Goal: Task Accomplishment & Management: Use online tool/utility

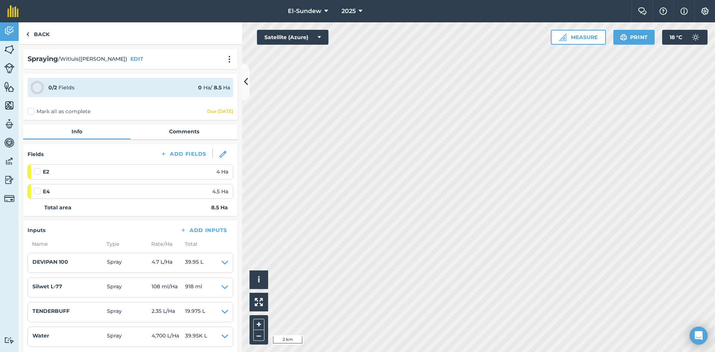
click at [45, 32] on link "Back" at bounding box center [38, 33] width 38 height 22
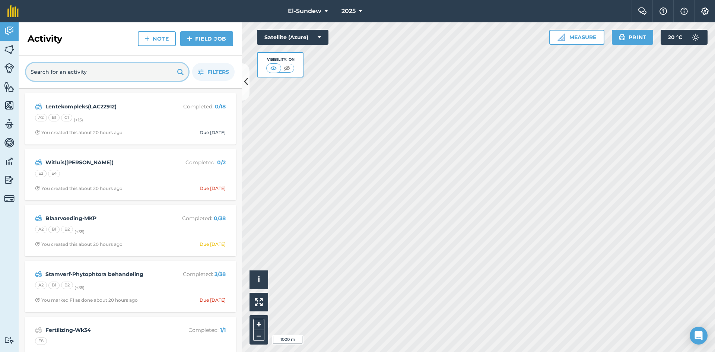
click at [124, 69] on input "text" at bounding box center [107, 72] width 162 height 18
type input "em"
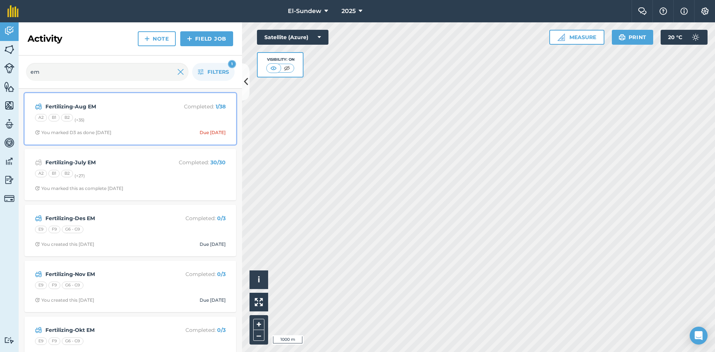
click at [134, 118] on div "A2 B1 B2 (+ 35 )" at bounding box center [130, 119] width 191 height 10
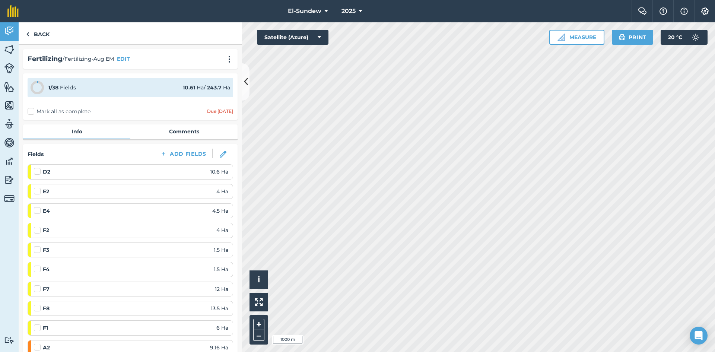
click at [40, 187] on label at bounding box center [38, 187] width 9 height 0
click at [39, 190] on input "checkbox" at bounding box center [36, 189] width 5 height 5
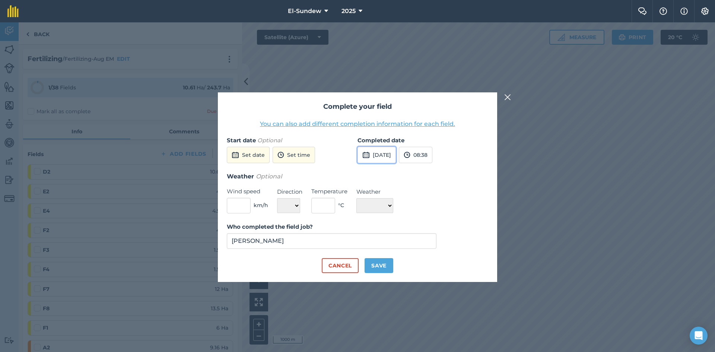
click at [395, 148] on button "[DATE]" at bounding box center [377, 155] width 38 height 16
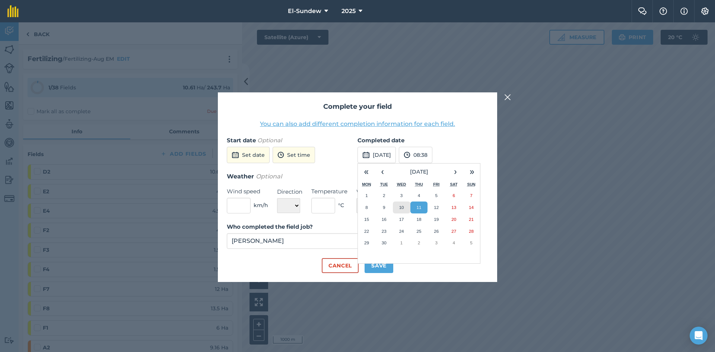
click at [403, 206] on abbr "10" at bounding box center [401, 207] width 5 height 5
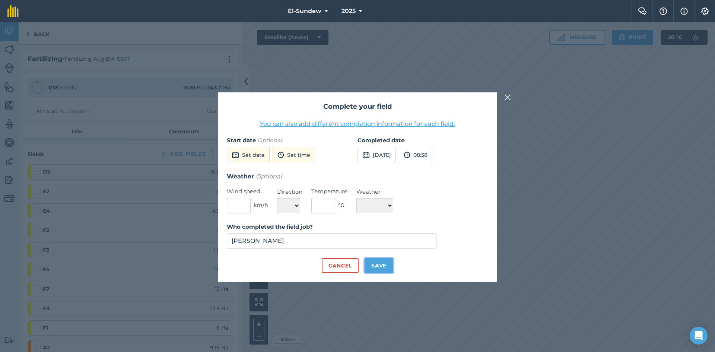
click at [381, 261] on button "Save" at bounding box center [379, 265] width 29 height 15
checkbox input "true"
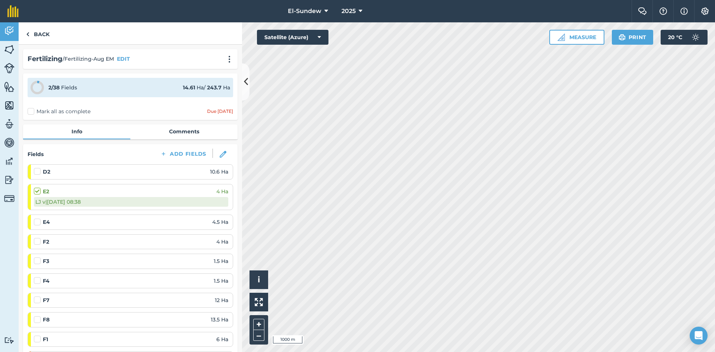
click at [36, 218] on label at bounding box center [38, 218] width 9 height 0
click at [36, 223] on input "checkbox" at bounding box center [36, 220] width 5 height 5
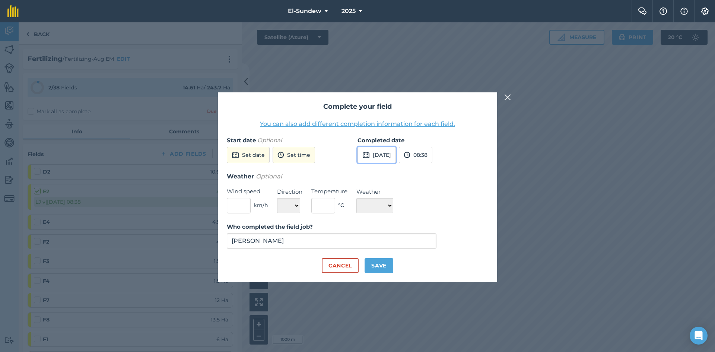
click at [383, 156] on button "[DATE]" at bounding box center [377, 155] width 38 height 16
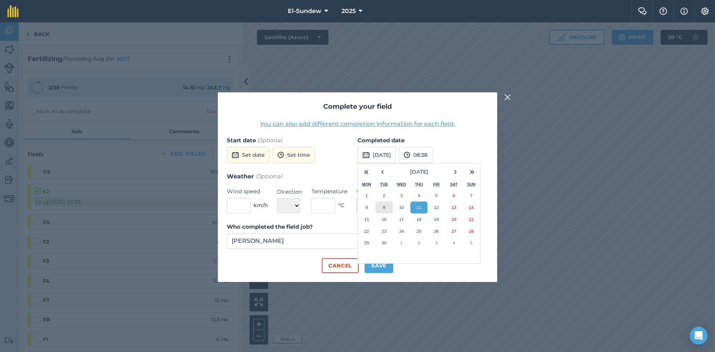
click at [388, 203] on button "9" at bounding box center [384, 207] width 18 height 12
click at [384, 261] on button "Save" at bounding box center [379, 265] width 29 height 15
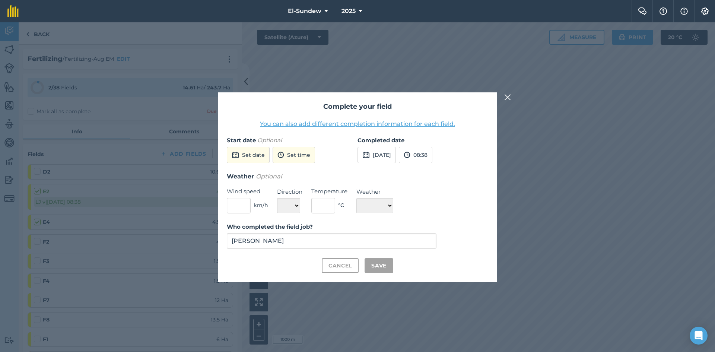
checkbox input "true"
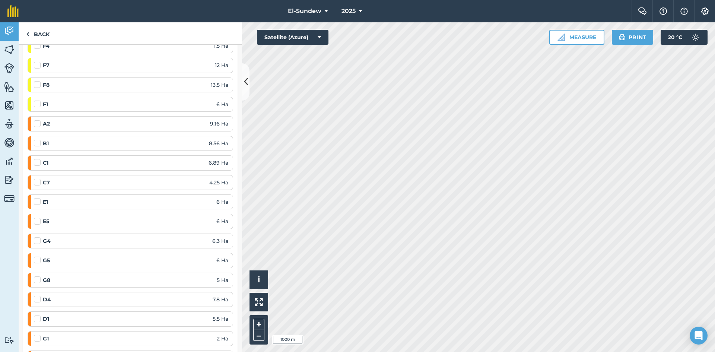
scroll to position [248, 0]
click at [38, 196] on label at bounding box center [38, 196] width 9 height 0
click at [38, 198] on input "checkbox" at bounding box center [36, 198] width 5 height 5
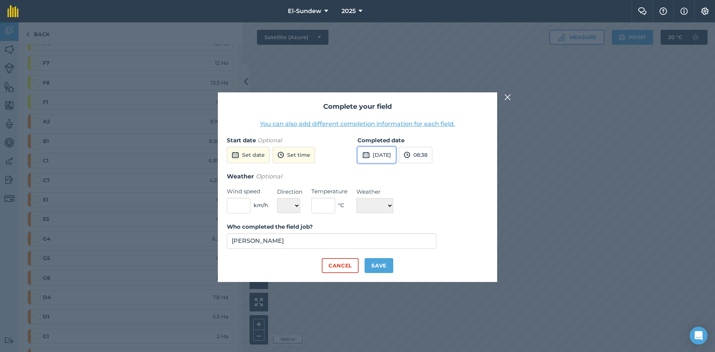
click at [396, 159] on button "[DATE]" at bounding box center [377, 155] width 38 height 16
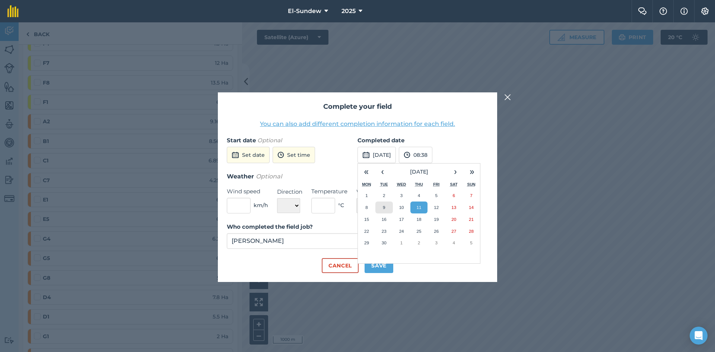
click at [381, 211] on button "9" at bounding box center [384, 207] width 18 height 12
click at [386, 266] on button "Save" at bounding box center [379, 265] width 29 height 15
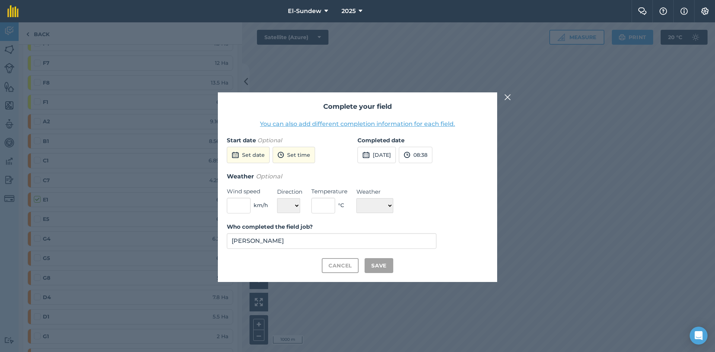
checkbox input "true"
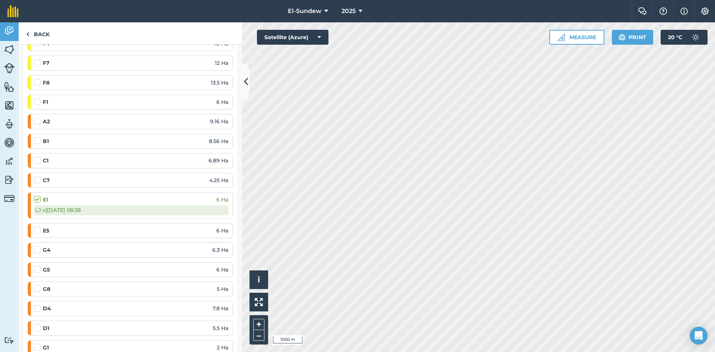
click at [36, 226] on label at bounding box center [38, 226] width 9 height 0
click at [36, 231] on input "checkbox" at bounding box center [36, 228] width 5 height 5
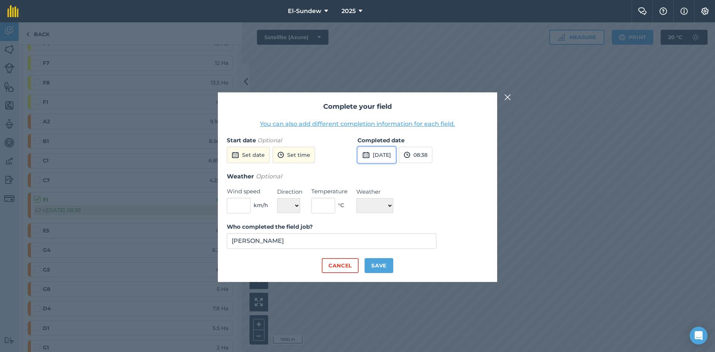
click at [396, 157] on button "[DATE]" at bounding box center [377, 155] width 38 height 16
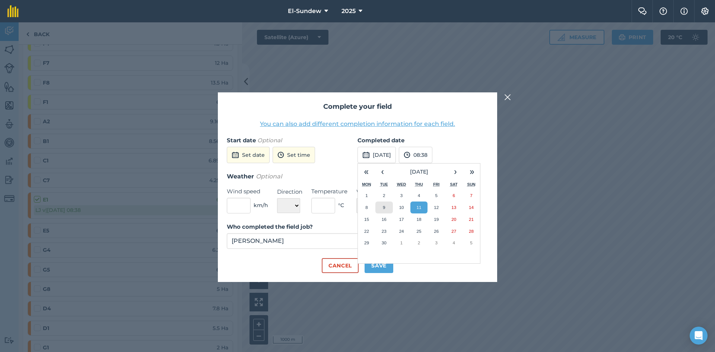
click at [384, 207] on abbr "9" at bounding box center [384, 207] width 2 height 5
click at [380, 260] on button "Save" at bounding box center [379, 265] width 29 height 15
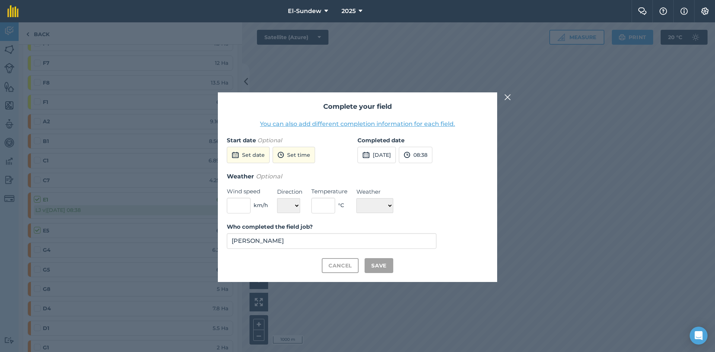
checkbox input "true"
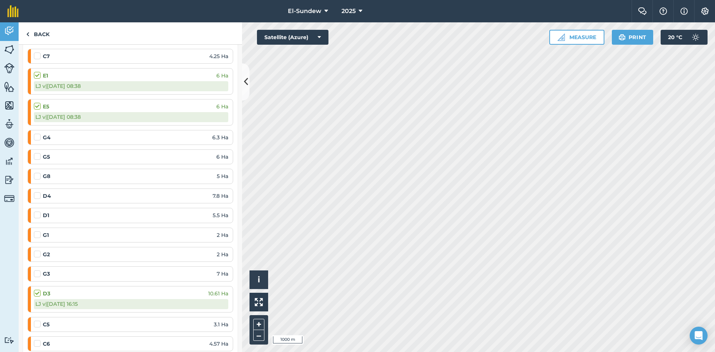
scroll to position [496, 0]
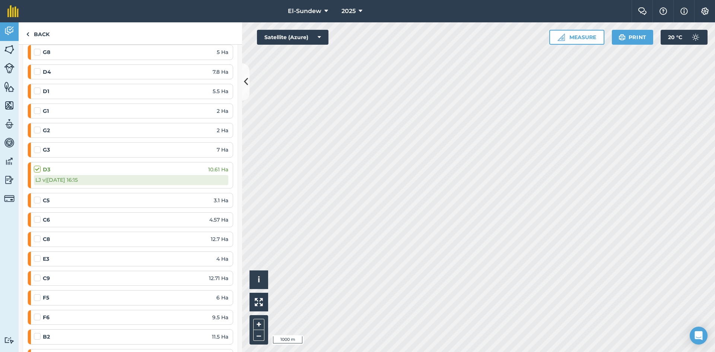
click at [35, 255] on label at bounding box center [38, 255] width 9 height 0
click at [35, 258] on input "checkbox" at bounding box center [36, 257] width 5 height 5
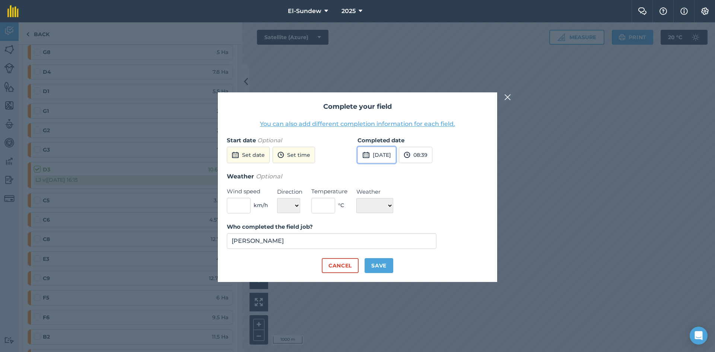
click at [396, 156] on button "[DATE]" at bounding box center [377, 155] width 38 height 16
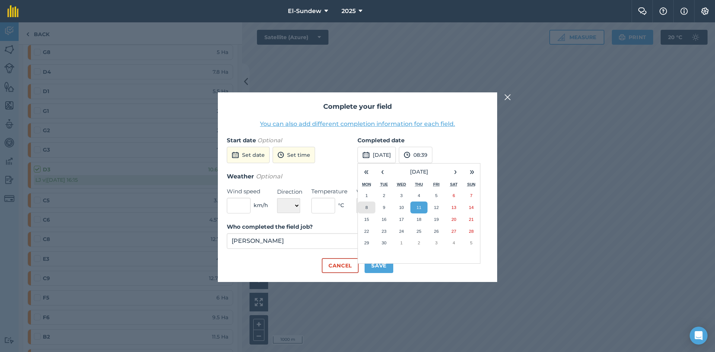
click at [368, 210] on button "8" at bounding box center [367, 207] width 18 height 12
click at [379, 262] on button "Save" at bounding box center [379, 265] width 29 height 15
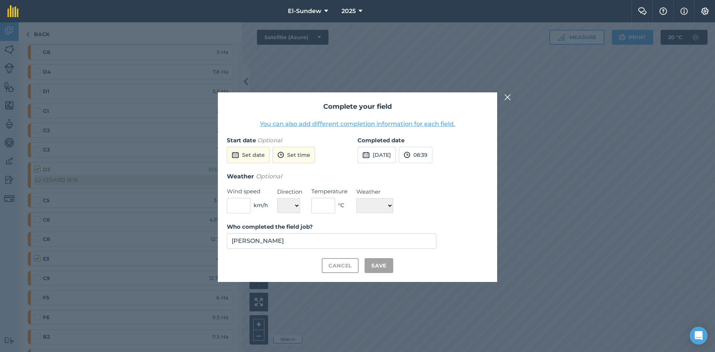
checkbox input "true"
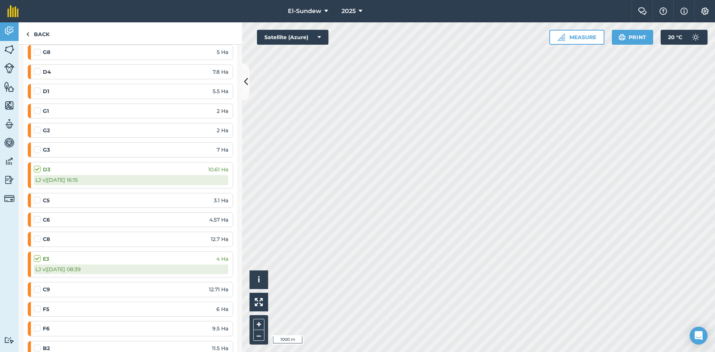
scroll to position [621, 0]
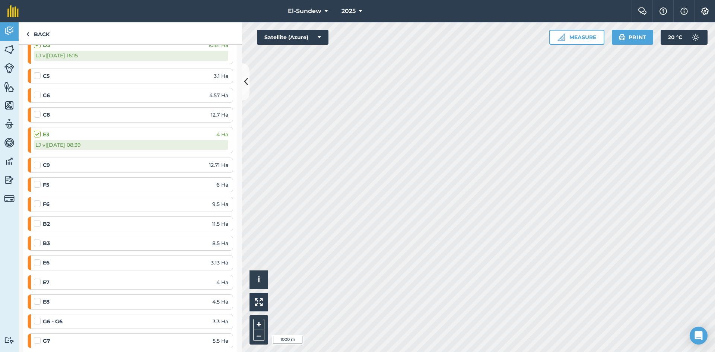
click at [35, 259] on label at bounding box center [38, 259] width 9 height 0
click at [35, 262] on input "checkbox" at bounding box center [36, 261] width 5 height 5
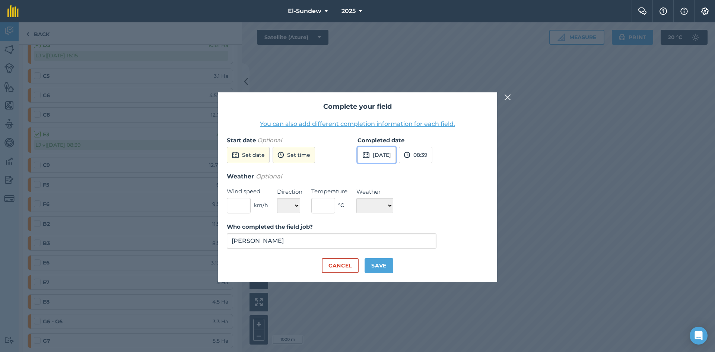
click at [380, 156] on button "[DATE]" at bounding box center [377, 155] width 38 height 16
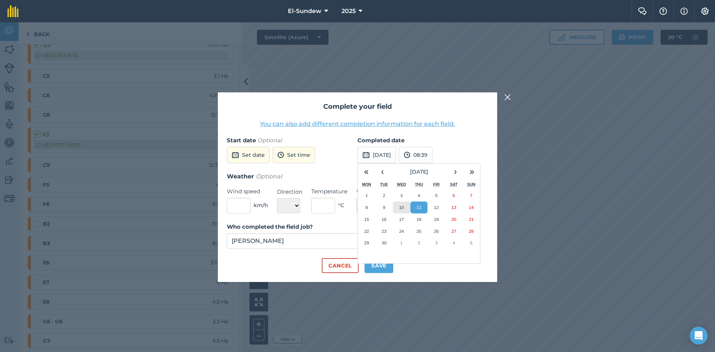
click at [402, 201] on button "10" at bounding box center [402, 207] width 18 height 12
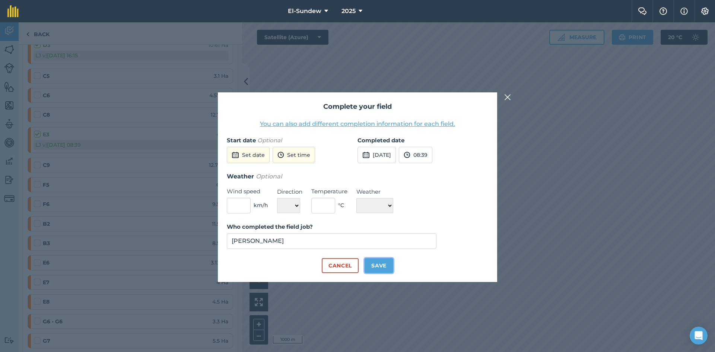
click at [378, 266] on button "Save" at bounding box center [379, 265] width 29 height 15
checkbox input "true"
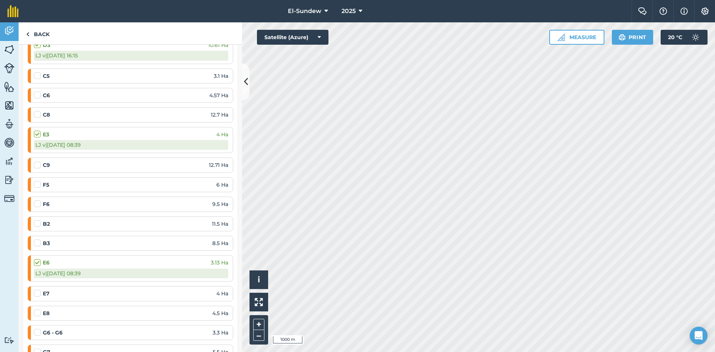
click at [39, 289] on label at bounding box center [38, 289] width 9 height 0
click at [39, 293] on input "checkbox" at bounding box center [36, 291] width 5 height 5
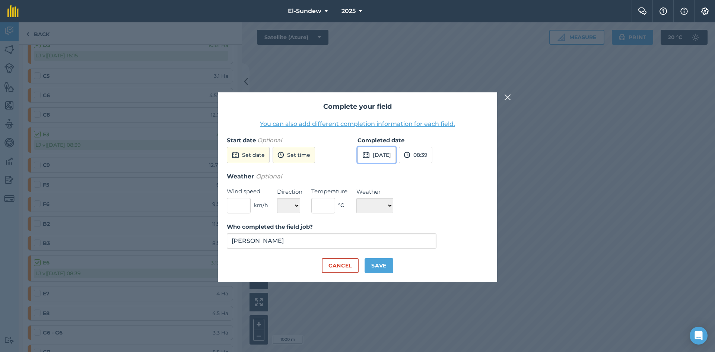
click at [385, 154] on button "[DATE]" at bounding box center [377, 155] width 38 height 16
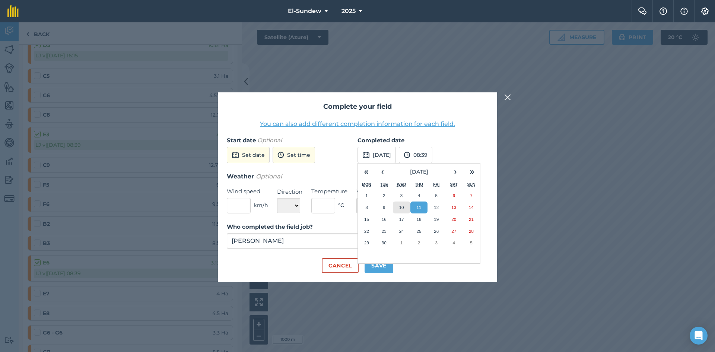
click at [406, 206] on button "10" at bounding box center [402, 207] width 18 height 12
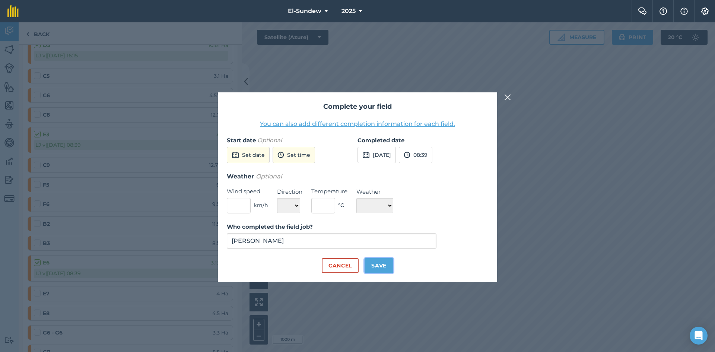
click at [383, 264] on button "Save" at bounding box center [379, 265] width 29 height 15
checkbox input "true"
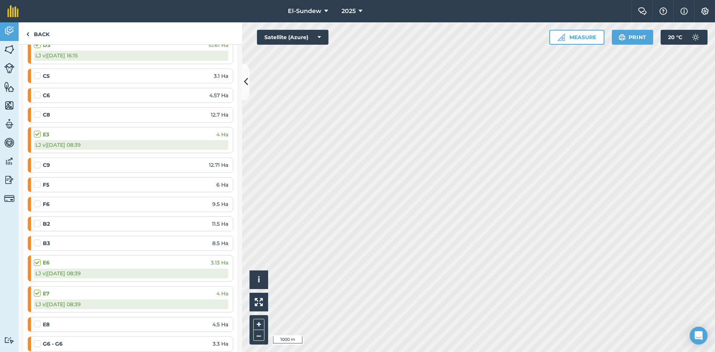
click at [37, 320] on label at bounding box center [38, 320] width 9 height 0
click at [37, 324] on input "checkbox" at bounding box center [36, 322] width 5 height 5
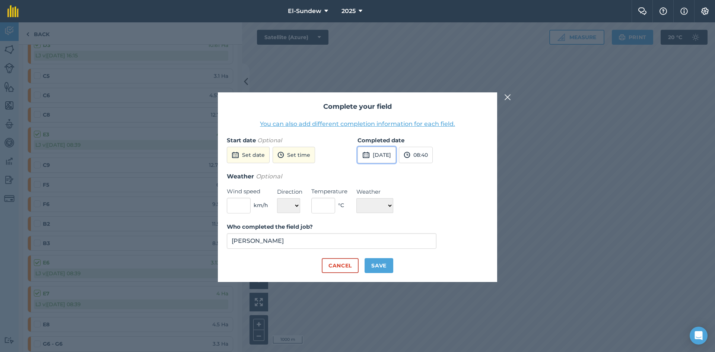
click at [396, 153] on button "[DATE]" at bounding box center [377, 155] width 38 height 16
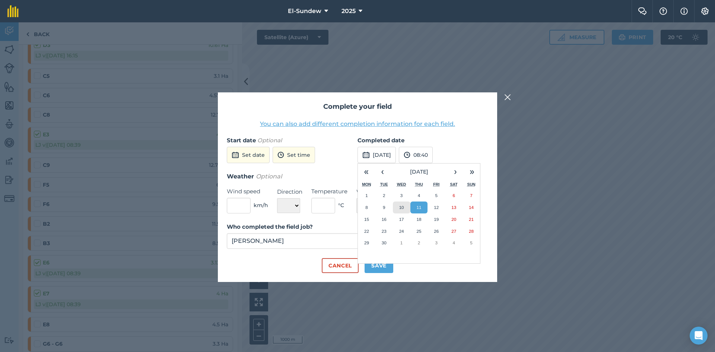
click at [400, 208] on abbr "10" at bounding box center [401, 207] width 5 height 5
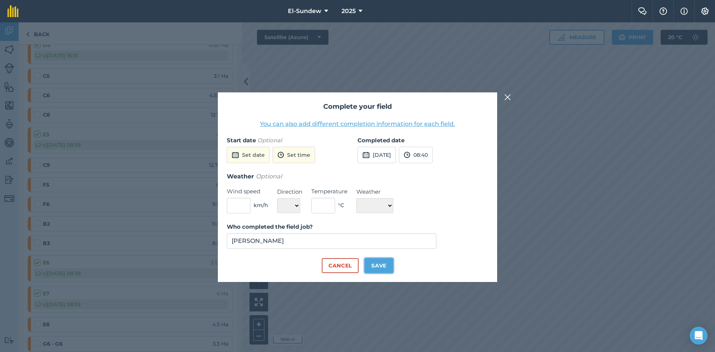
click at [378, 267] on button "Save" at bounding box center [379, 265] width 29 height 15
checkbox input "true"
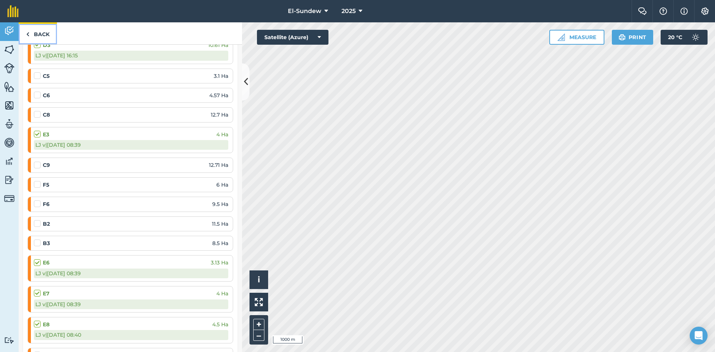
click at [35, 29] on link "Back" at bounding box center [38, 33] width 38 height 22
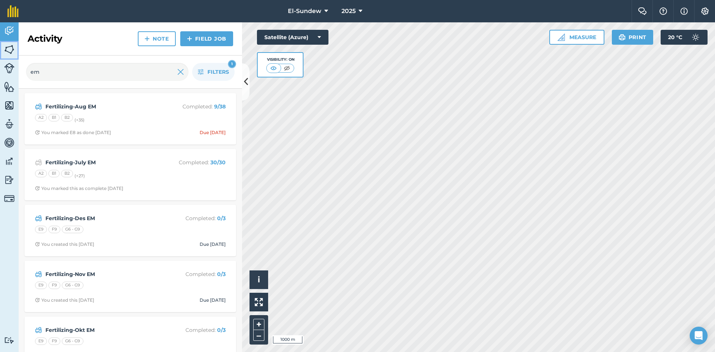
click at [12, 50] on img at bounding box center [9, 49] width 10 height 11
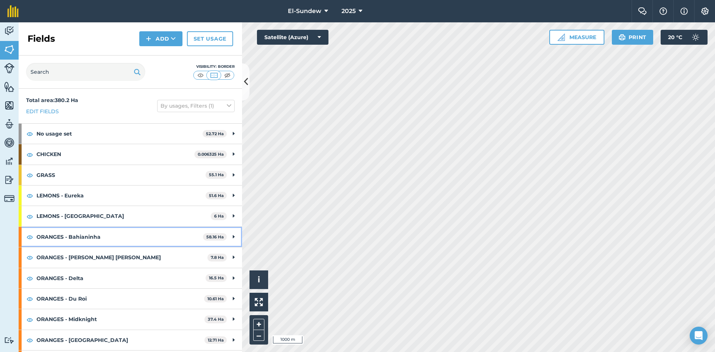
click at [98, 230] on strong "ORANGES - Bahianinha" at bounding box center [119, 237] width 166 height 20
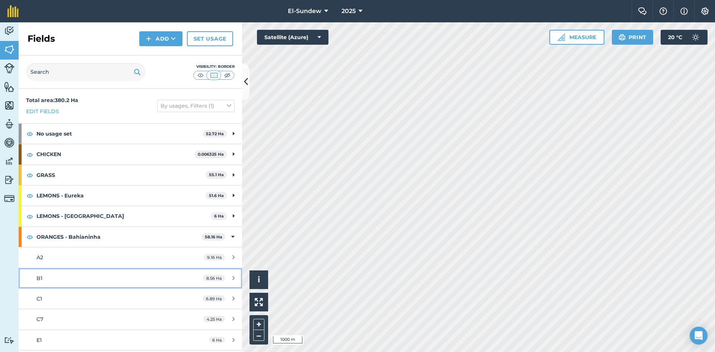
click at [82, 283] on link "B1 8.56 Ha" at bounding box center [130, 278] width 223 height 20
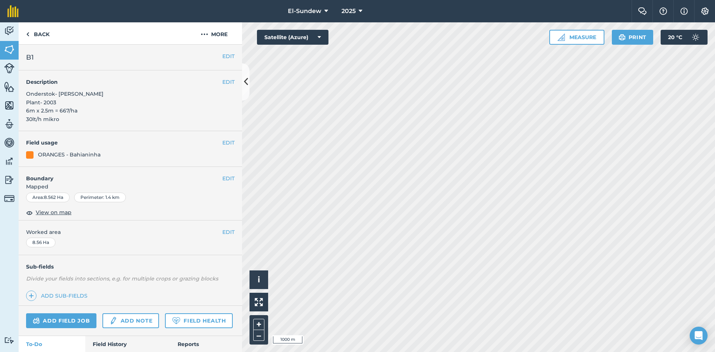
scroll to position [248, 0]
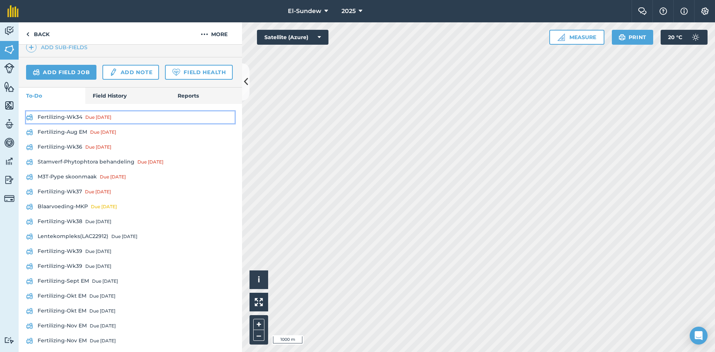
click at [73, 123] on link "Fertilizing-Wk34 Due [DATE]" at bounding box center [130, 117] width 209 height 12
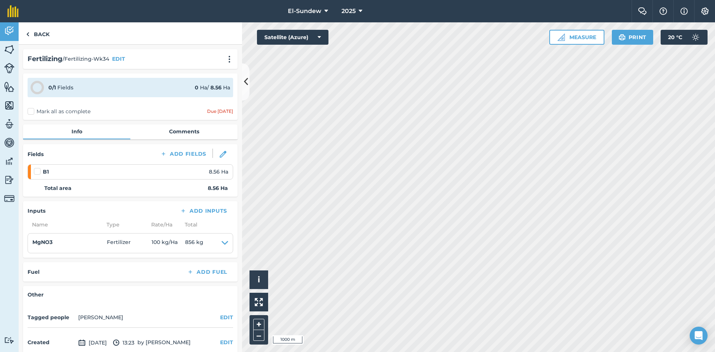
click at [38, 168] on label at bounding box center [38, 168] width 9 height 0
click at [38, 172] on input "checkbox" at bounding box center [36, 170] width 5 height 5
checkbox input "false"
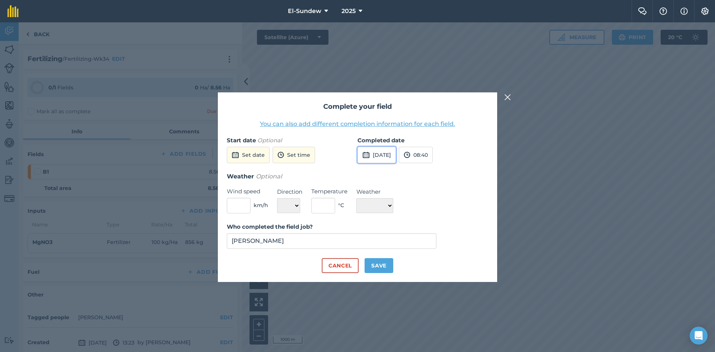
click at [371, 154] on button "[DATE]" at bounding box center [377, 155] width 38 height 16
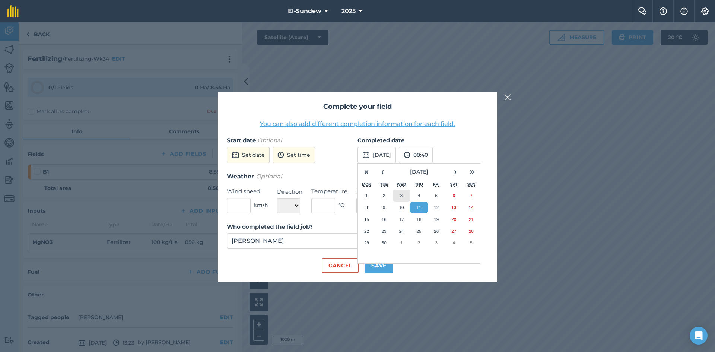
click at [400, 194] on button "3" at bounding box center [402, 196] width 18 height 12
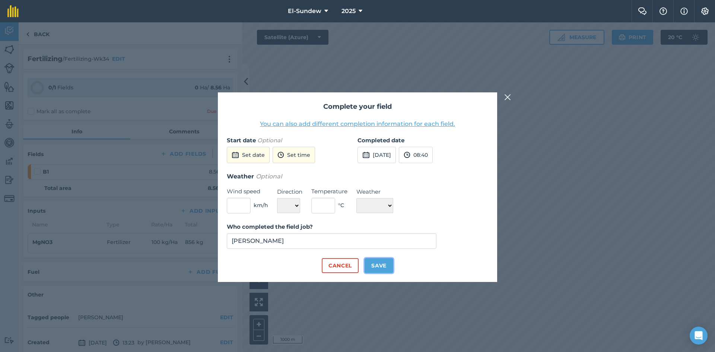
click at [374, 268] on button "Save" at bounding box center [379, 265] width 29 height 15
checkbox input "true"
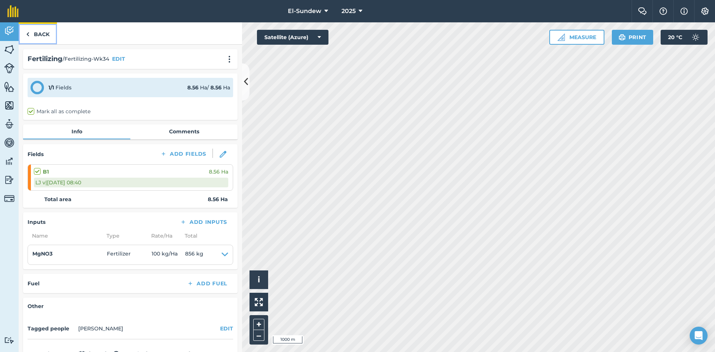
click at [35, 33] on link "Back" at bounding box center [38, 33] width 38 height 22
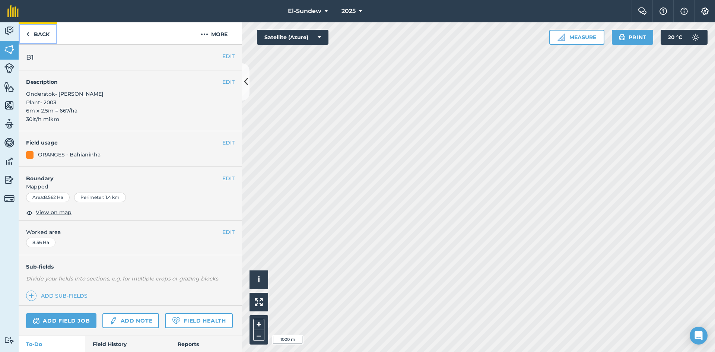
click at [35, 33] on link "Back" at bounding box center [38, 33] width 38 height 22
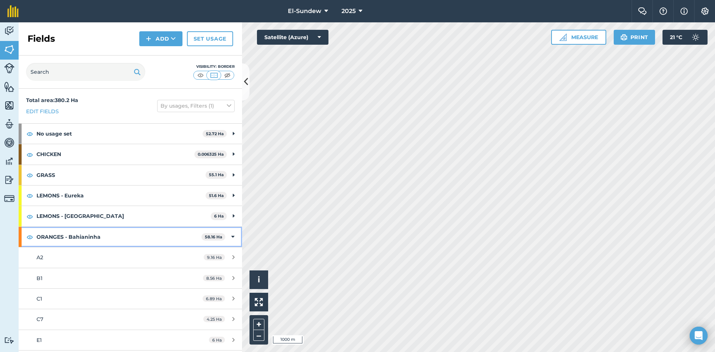
click at [138, 234] on strong "ORANGES - Bahianinha" at bounding box center [118, 237] width 165 height 20
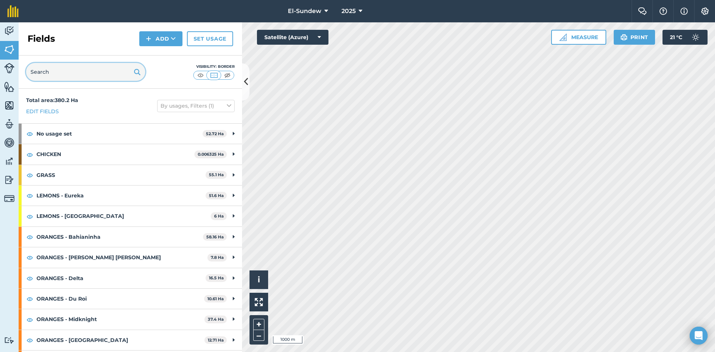
click at [83, 73] on input "text" at bounding box center [85, 72] width 119 height 18
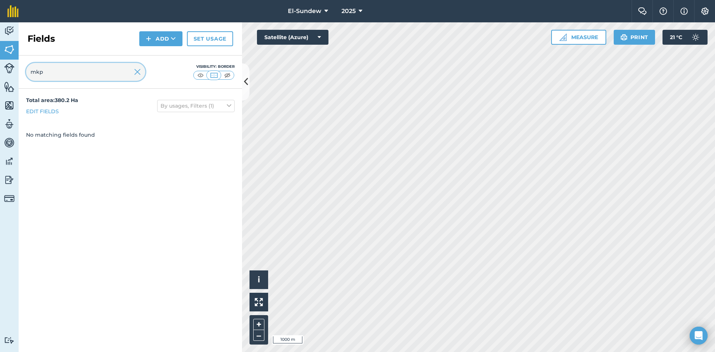
type input "mkp"
click at [10, 33] on img at bounding box center [9, 30] width 10 height 11
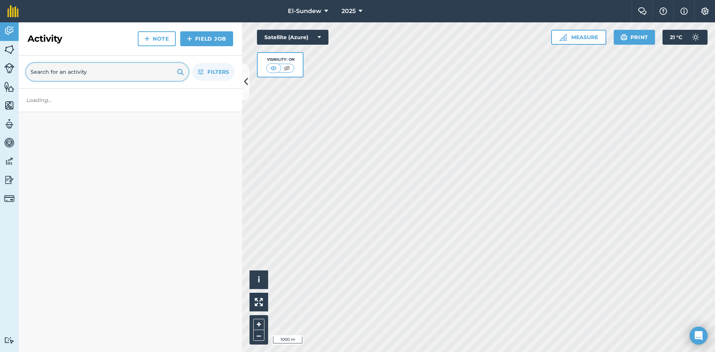
click at [70, 74] on input "text" at bounding box center [107, 72] width 162 height 18
type input "mkp"
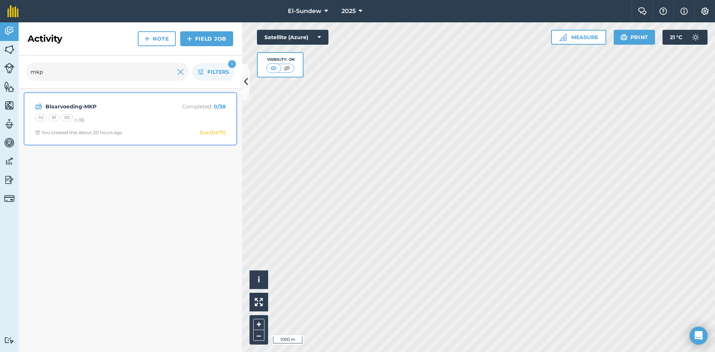
click at [140, 120] on div "A2 B1 B2 (+ 35 )" at bounding box center [130, 119] width 191 height 10
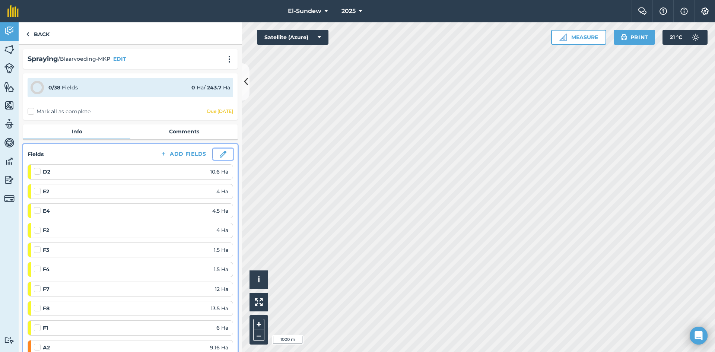
click at [220, 153] on img at bounding box center [223, 154] width 7 height 7
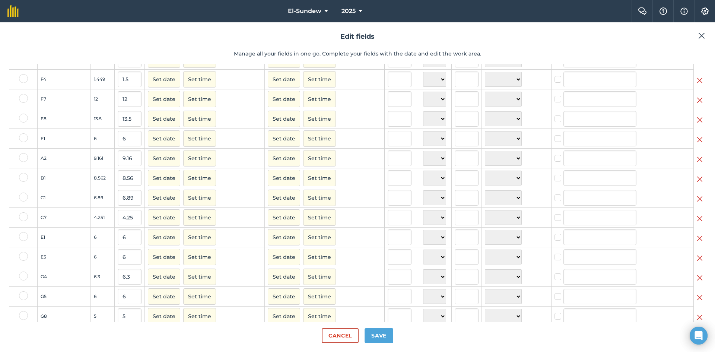
scroll to position [124, 0]
click at [330, 332] on button "Cancel" at bounding box center [340, 335] width 37 height 15
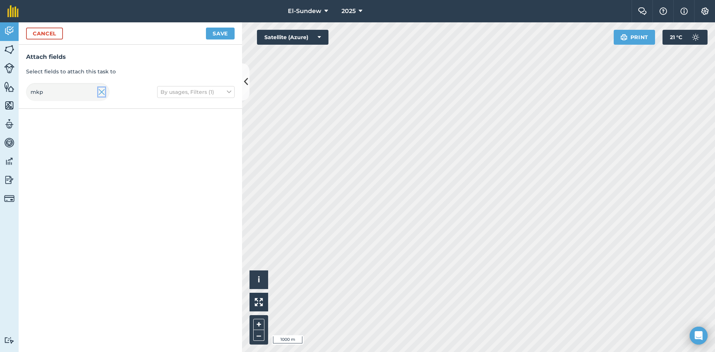
click at [102, 93] on img at bounding box center [101, 92] width 7 height 9
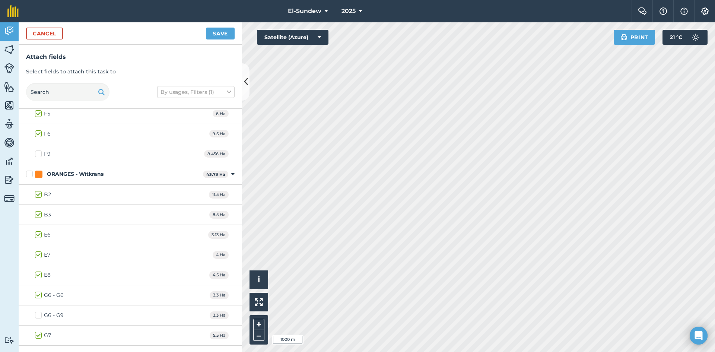
scroll to position [1233, 0]
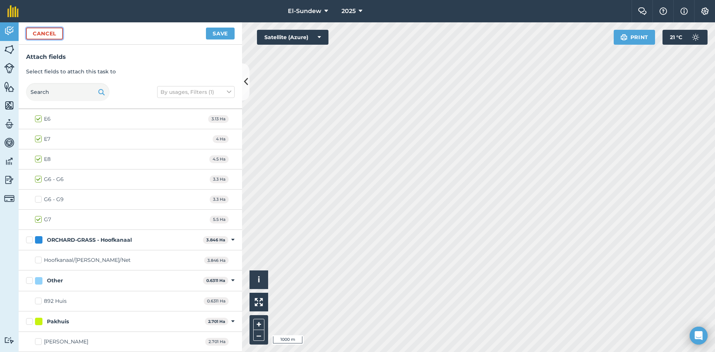
click at [48, 36] on button "Cancel" at bounding box center [44, 34] width 37 height 12
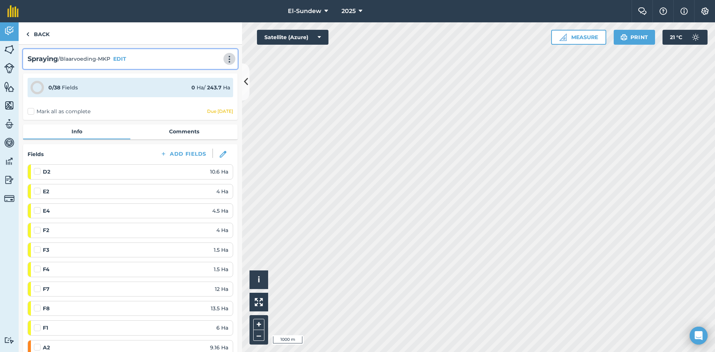
click at [225, 62] on img at bounding box center [229, 58] width 9 height 7
click at [204, 74] on link "Print" at bounding box center [214, 75] width 48 height 15
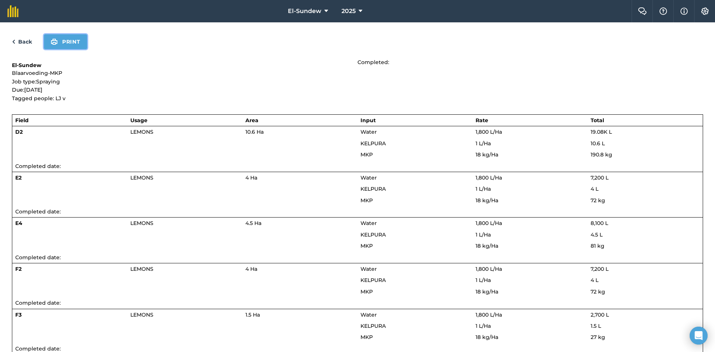
click at [77, 44] on button "Print" at bounding box center [65, 41] width 43 height 15
click at [70, 42] on button "Print" at bounding box center [65, 41] width 43 height 15
click at [28, 42] on link "Back" at bounding box center [22, 41] width 20 height 9
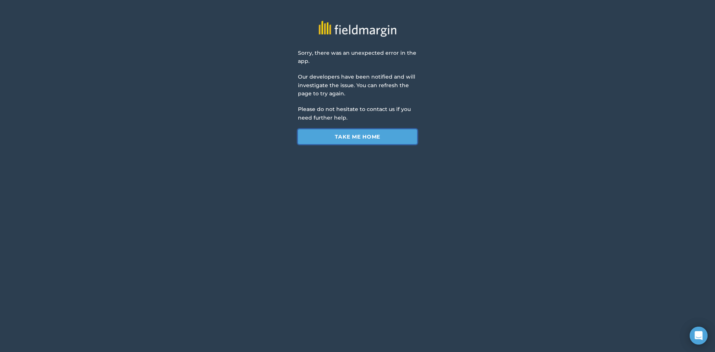
click at [378, 142] on link "Take me home" at bounding box center [357, 136] width 119 height 15
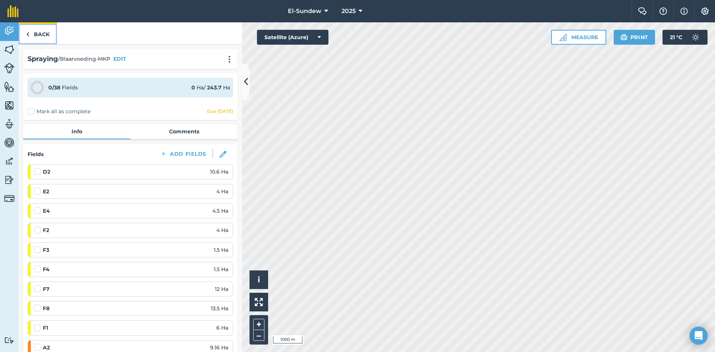
click at [32, 34] on link "Back" at bounding box center [38, 33] width 38 height 22
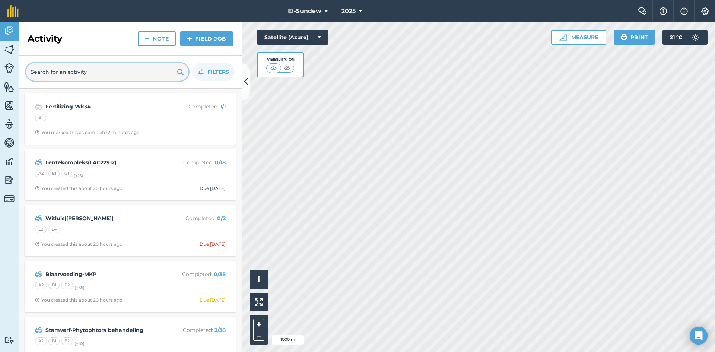
click at [85, 75] on input "text" at bounding box center [107, 72] width 162 height 18
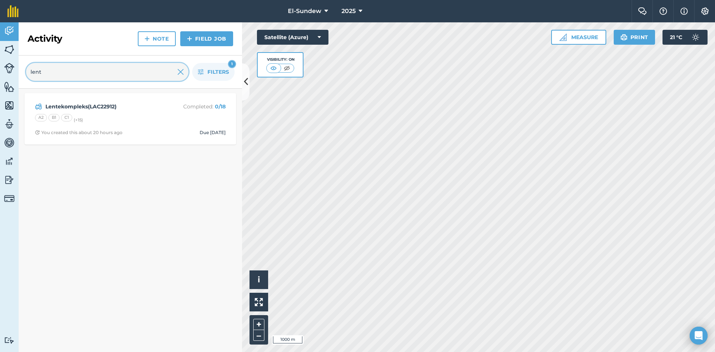
type input "lent"
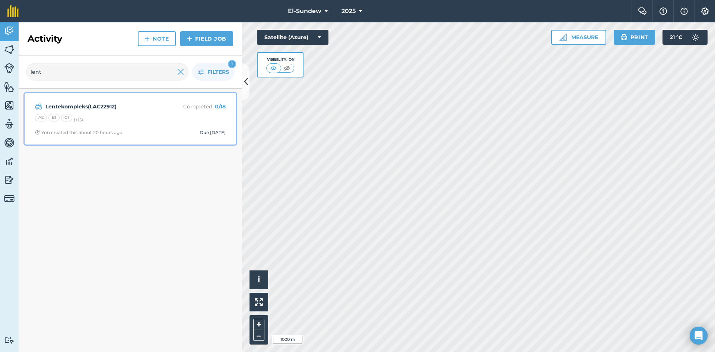
click at [122, 125] on div "Lentekompleks(LAC22912) Completed : 0 / 18 A2 B1 C1 (+ 15 ) You created this ab…" at bounding box center [130, 119] width 203 height 42
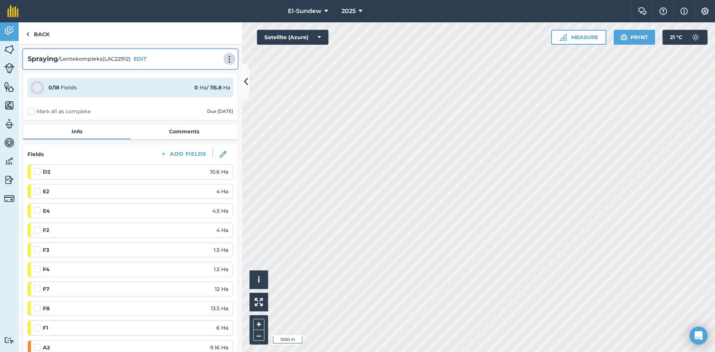
click at [226, 61] on img at bounding box center [229, 58] width 9 height 7
click at [207, 75] on link "Print" at bounding box center [214, 75] width 48 height 15
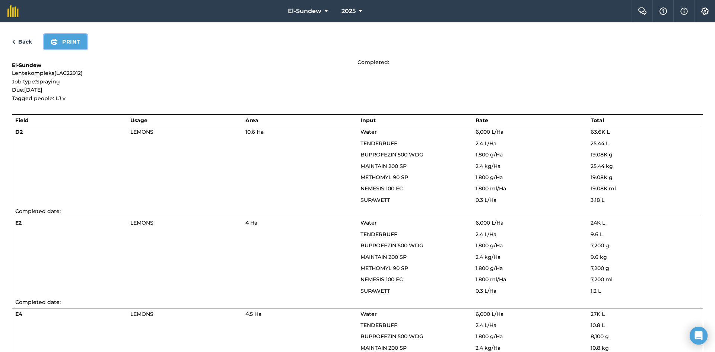
click at [79, 44] on button "Print" at bounding box center [65, 41] width 43 height 15
